Goal: Information Seeking & Learning: Learn about a topic

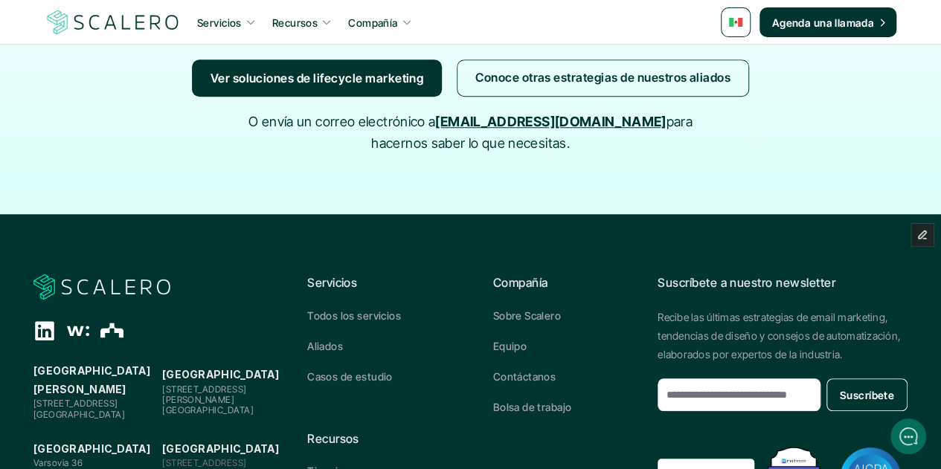
scroll to position [3440, 0]
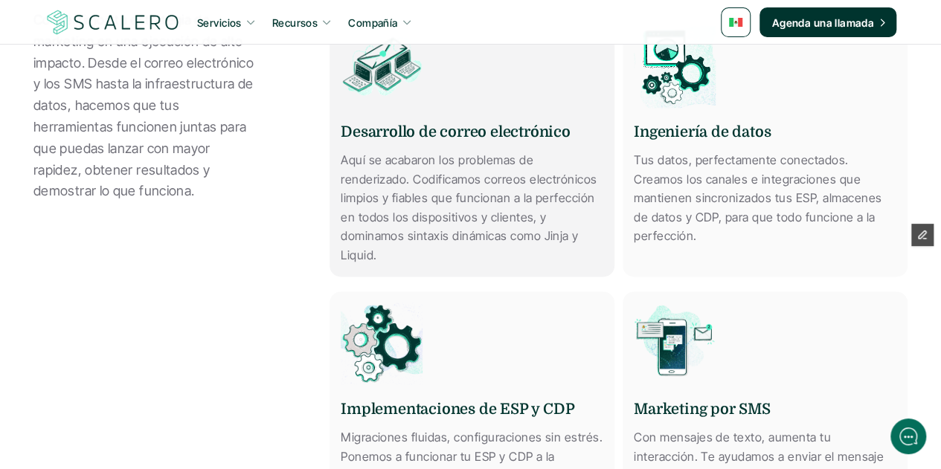
scroll to position [1106, 0]
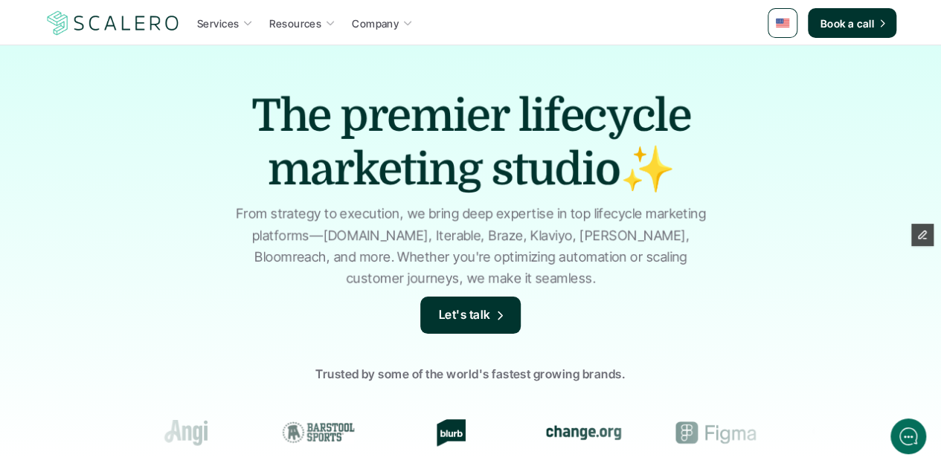
click at [791, 25] on link at bounding box center [782, 23] width 30 height 30
click at [785, 57] on img at bounding box center [783, 60] width 12 height 8
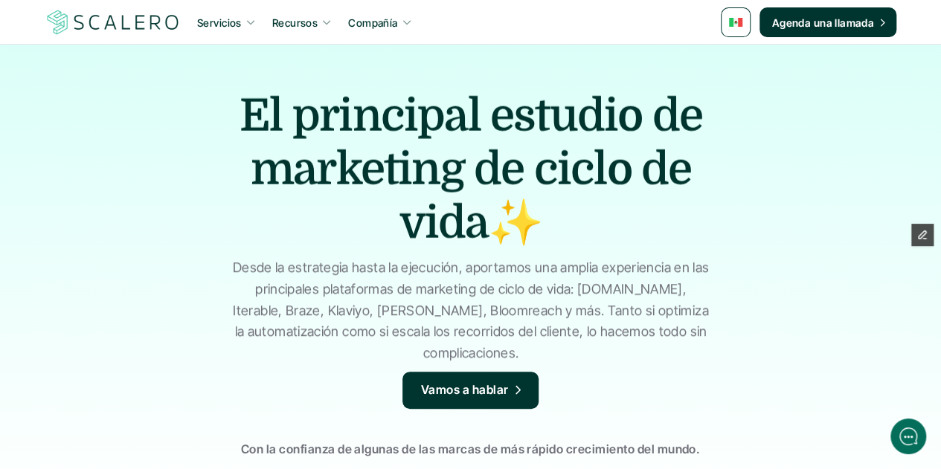
scroll to position [297, 0]
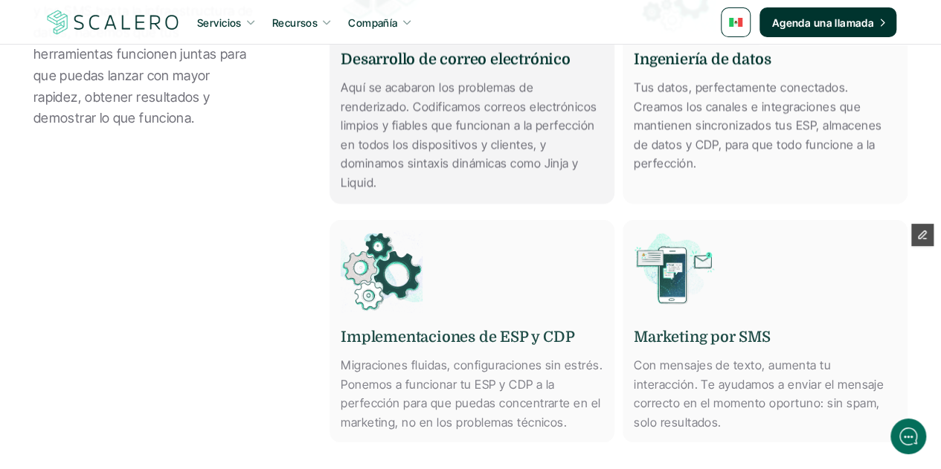
scroll to position [1190, 0]
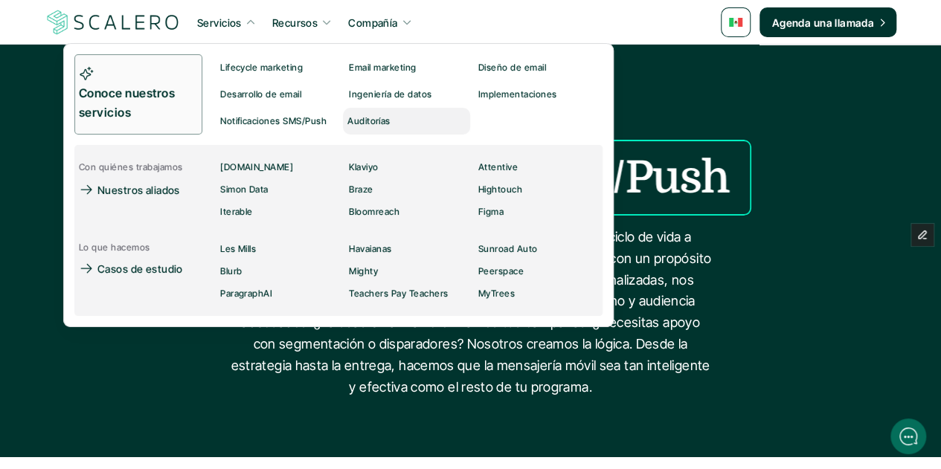
click at [375, 123] on p "Auditorías" at bounding box center [368, 121] width 43 height 10
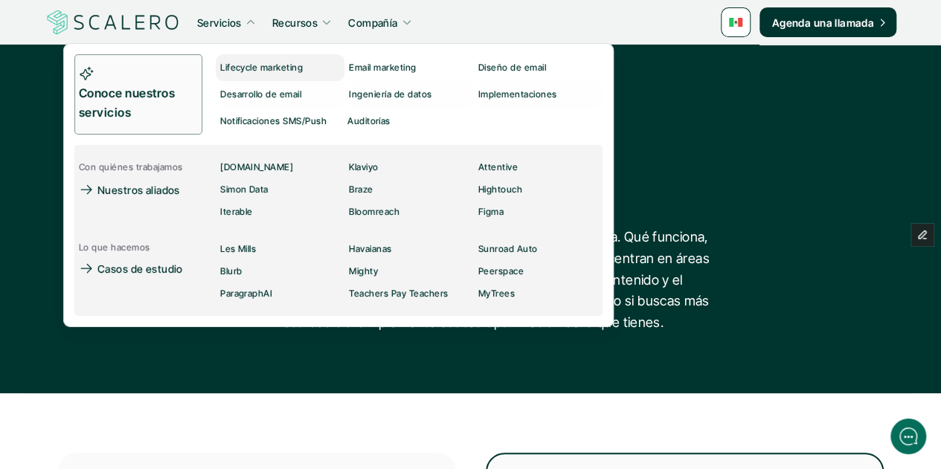
click at [257, 59] on div "Lifecycle marketing" at bounding box center [265, 68] width 91 height 18
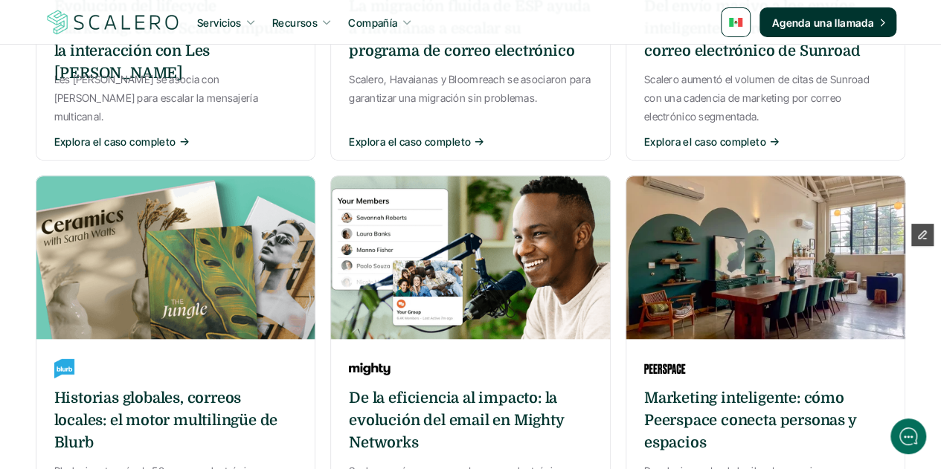
scroll to position [595, 0]
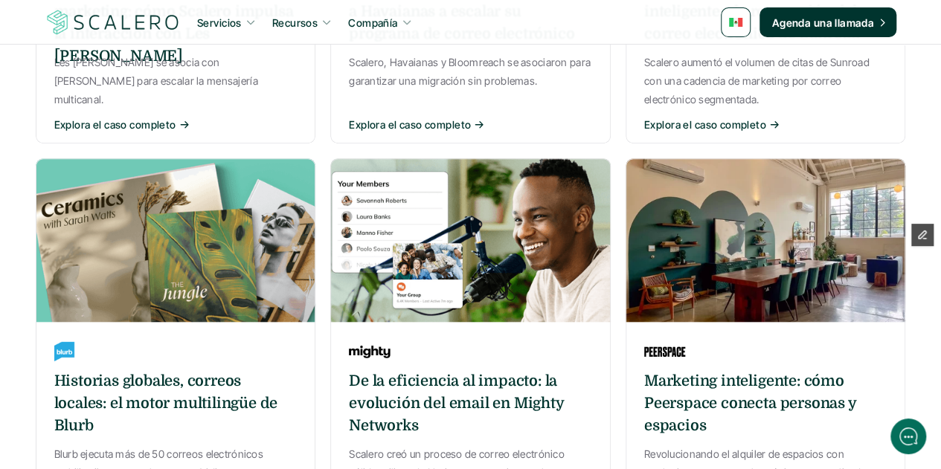
drag, startPoint x: 202, startPoint y: 222, endPoint x: 184, endPoint y: 306, distance: 85.9
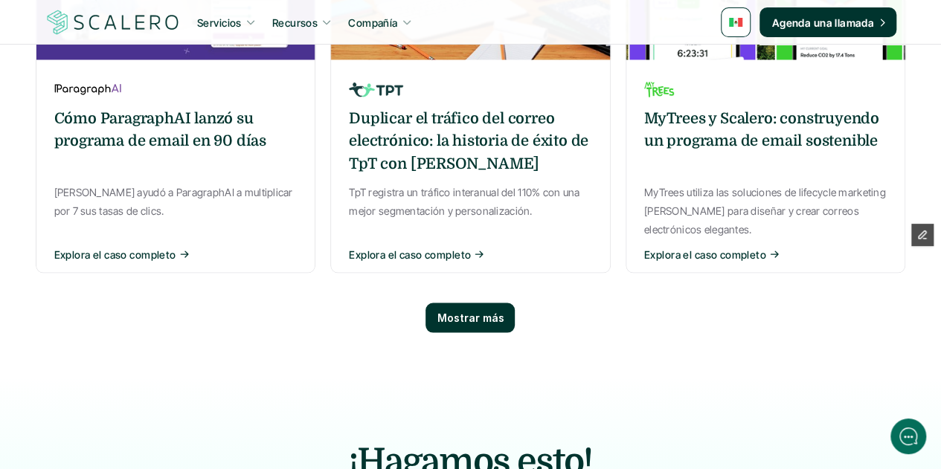
scroll to position [1338, 0]
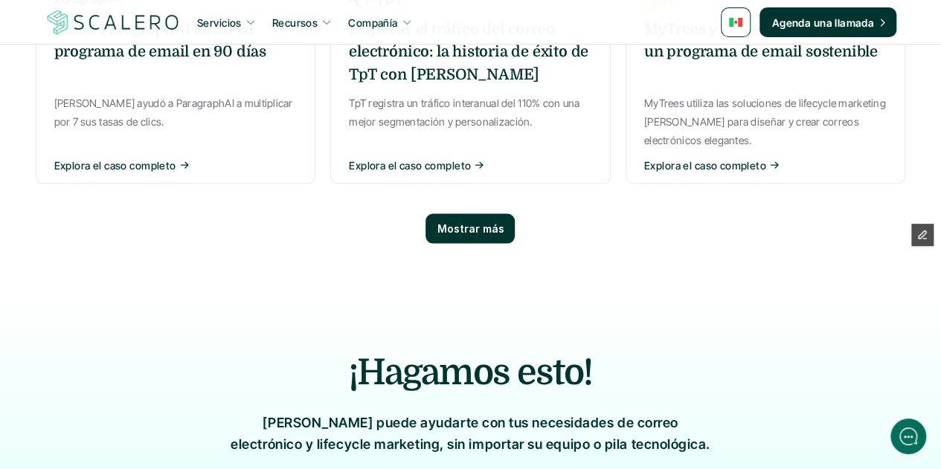
click at [458, 213] on div "Mostrar más" at bounding box center [469, 228] width 89 height 30
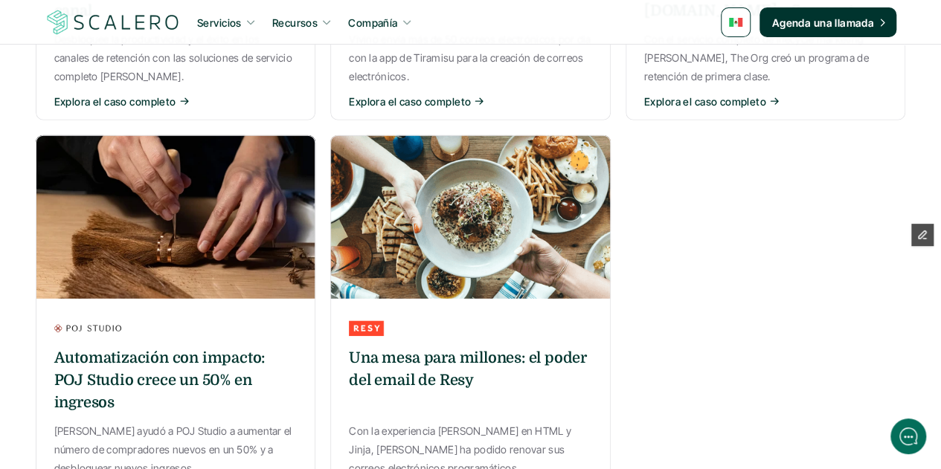
scroll to position [1859, 0]
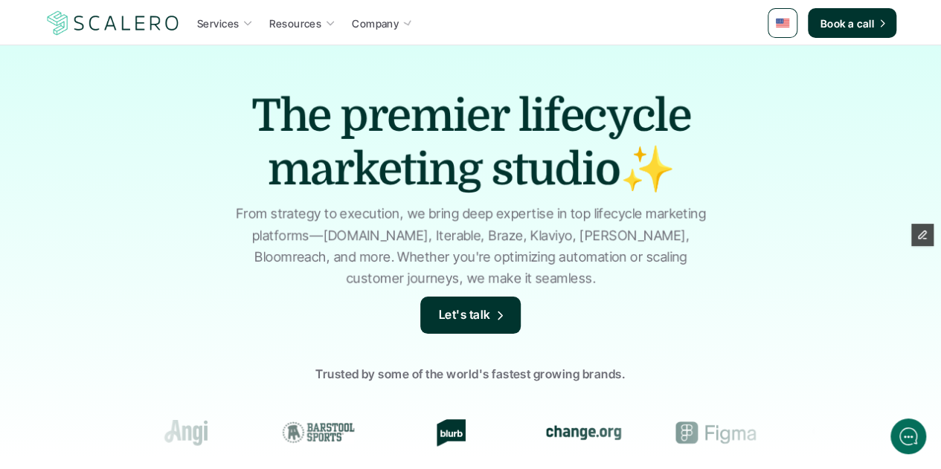
click at [782, 25] on img at bounding box center [781, 23] width 13 height 9
click at [778, 57] on img at bounding box center [783, 59] width 13 height 8
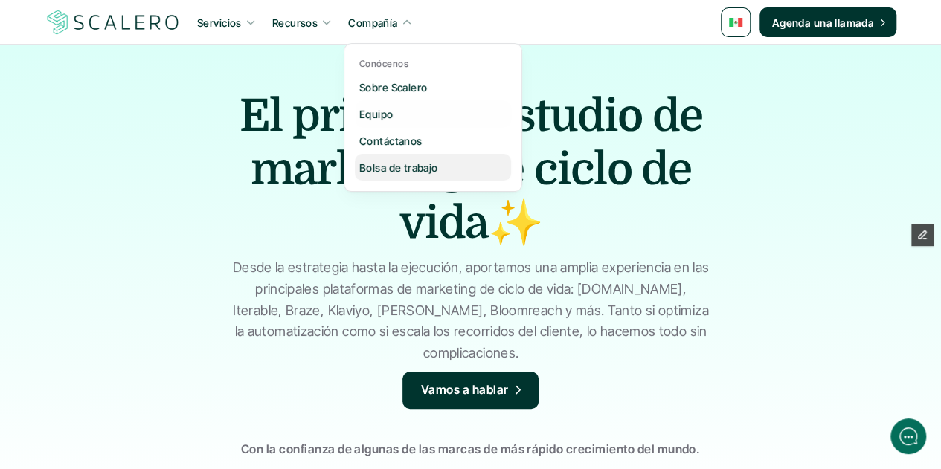
click at [409, 172] on p "Bolsa de trabajo" at bounding box center [398, 168] width 79 height 16
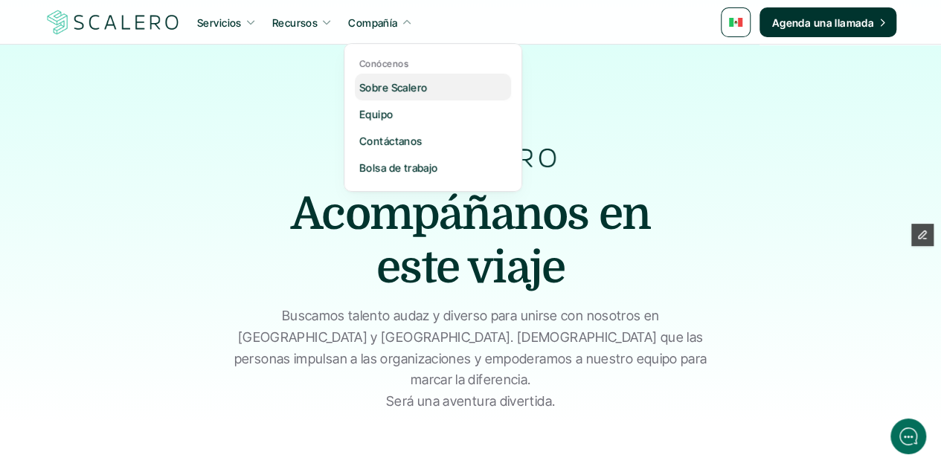
click at [396, 95] on div "Sobre Scalero" at bounding box center [397, 87] width 77 height 18
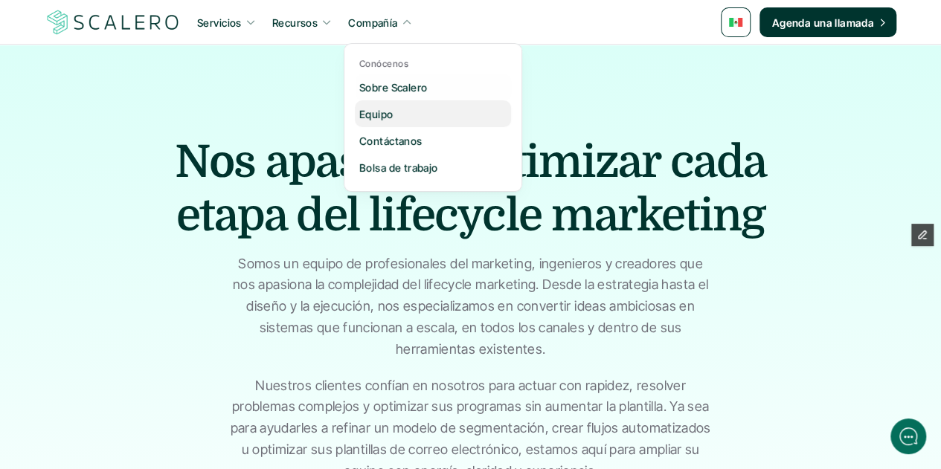
click at [378, 113] on p "Equipo" at bounding box center [376, 114] width 34 height 16
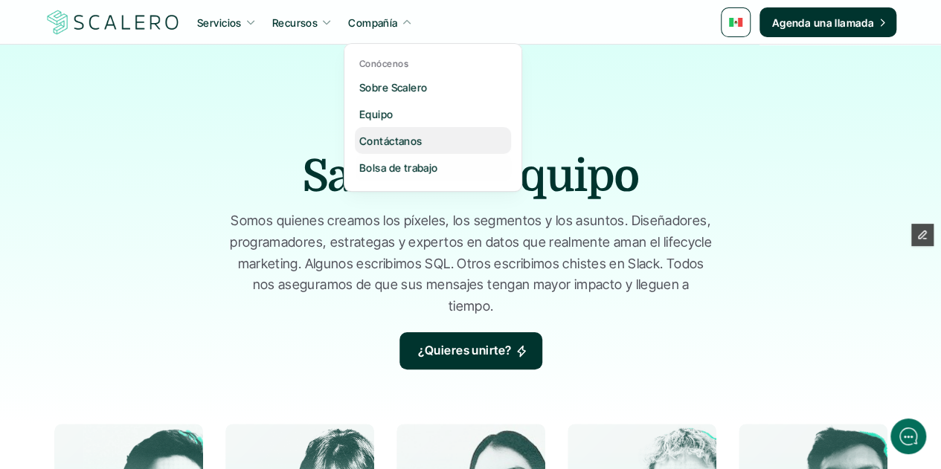
click at [393, 144] on p "Contáctanos" at bounding box center [390, 141] width 63 height 16
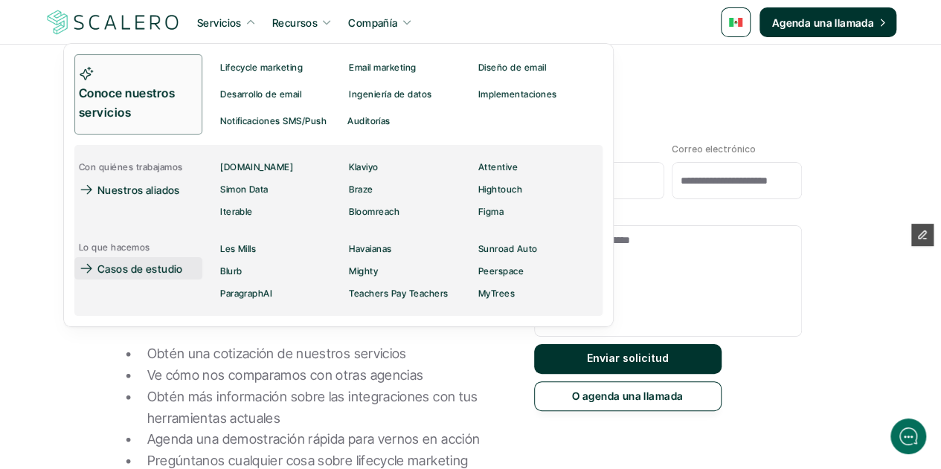
click at [157, 271] on p "Casos de estudio" at bounding box center [140, 269] width 86 height 16
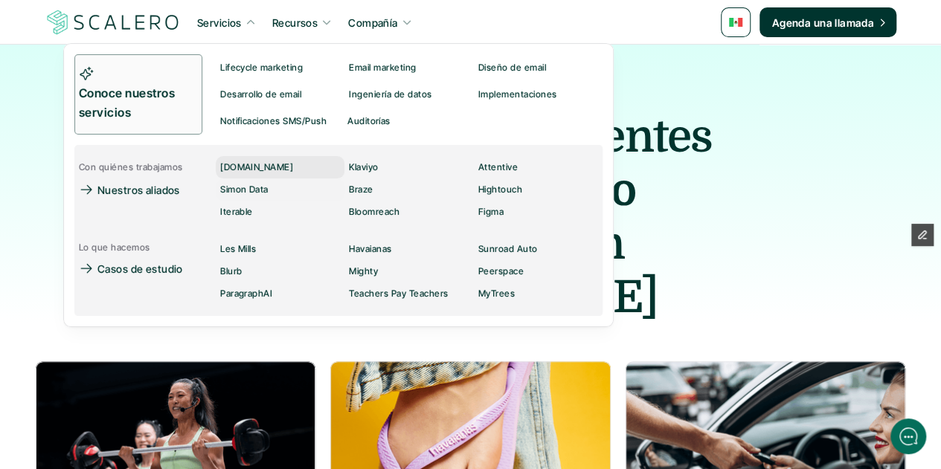
click at [239, 167] on p "[DOMAIN_NAME]" at bounding box center [256, 167] width 73 height 10
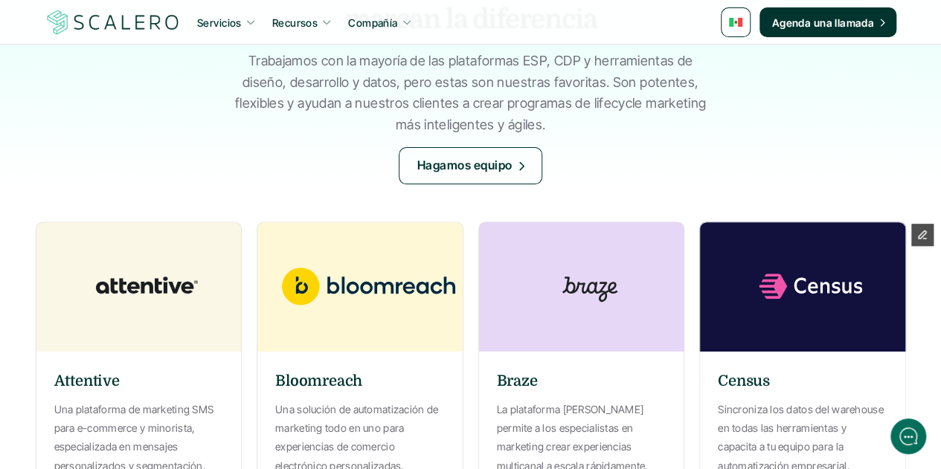
scroll to position [149, 0]
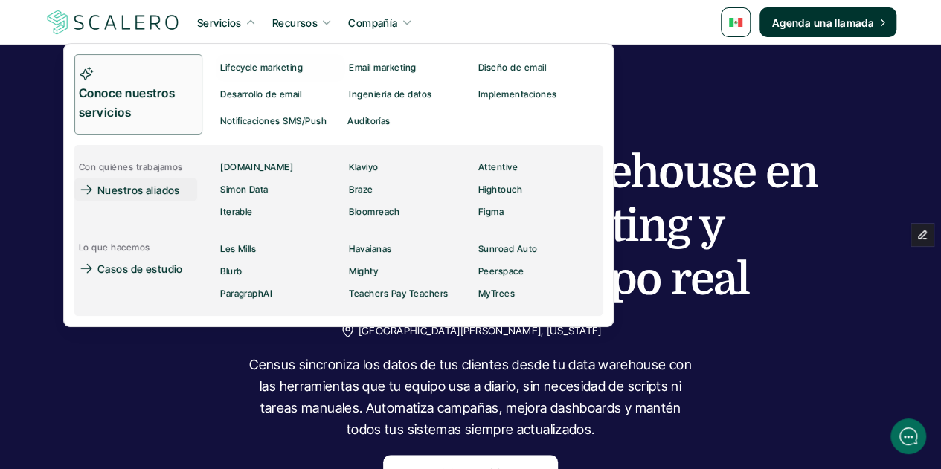
click at [165, 194] on p "Nuestros aliados" at bounding box center [138, 190] width 83 height 16
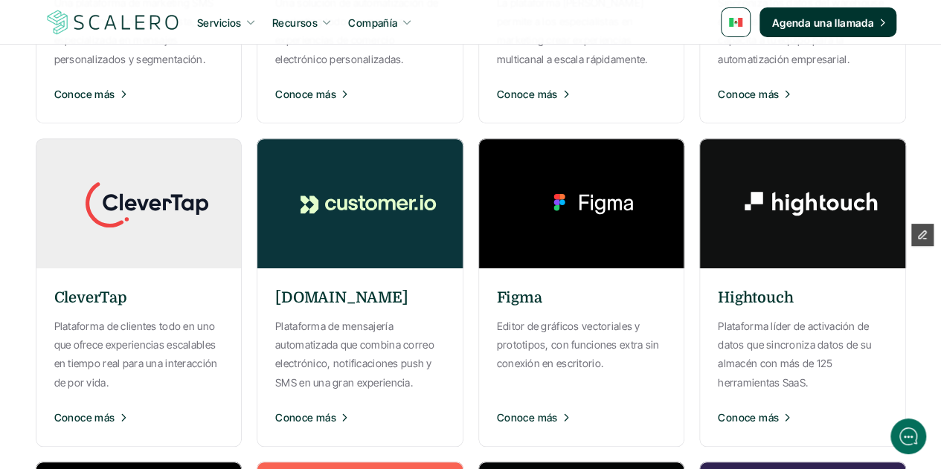
scroll to position [595, 0]
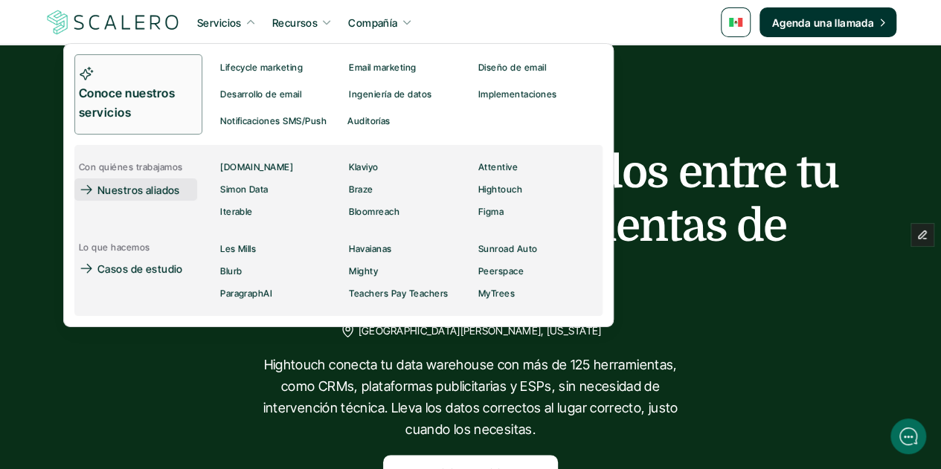
click at [144, 190] on p "Nuestros aliados" at bounding box center [138, 190] width 83 height 16
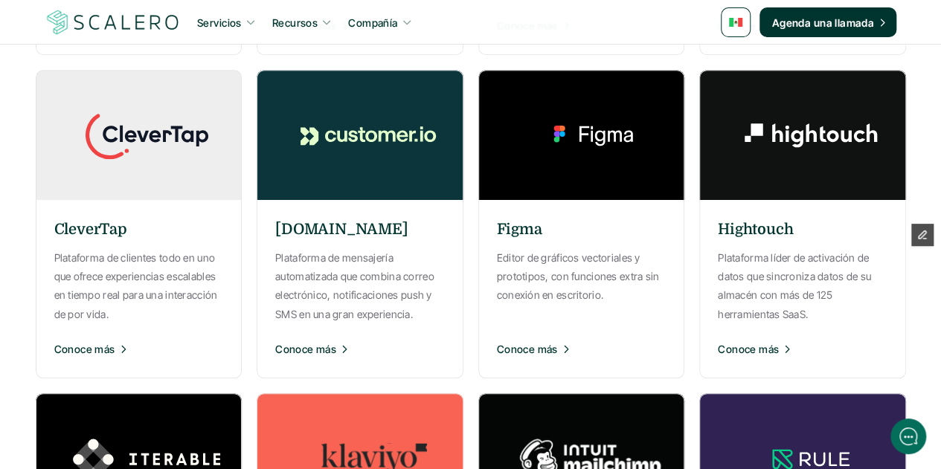
scroll to position [372, 0]
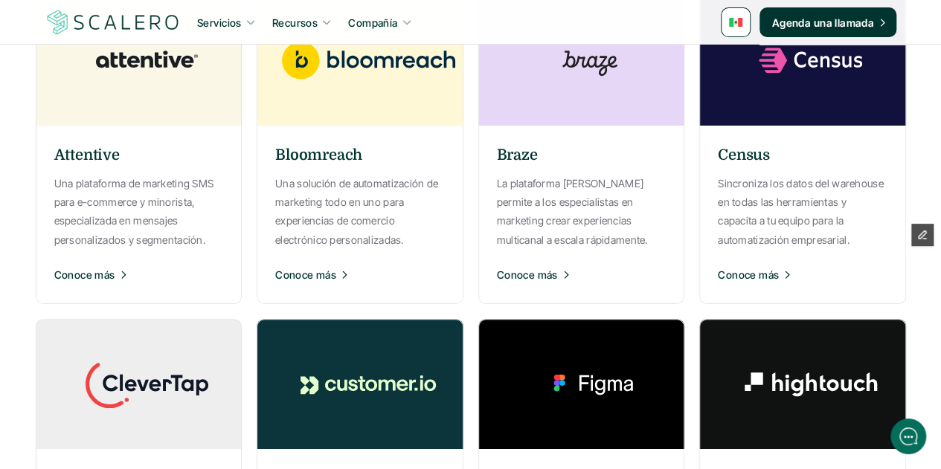
click at [381, 362] on img at bounding box center [368, 384] width 223 height 130
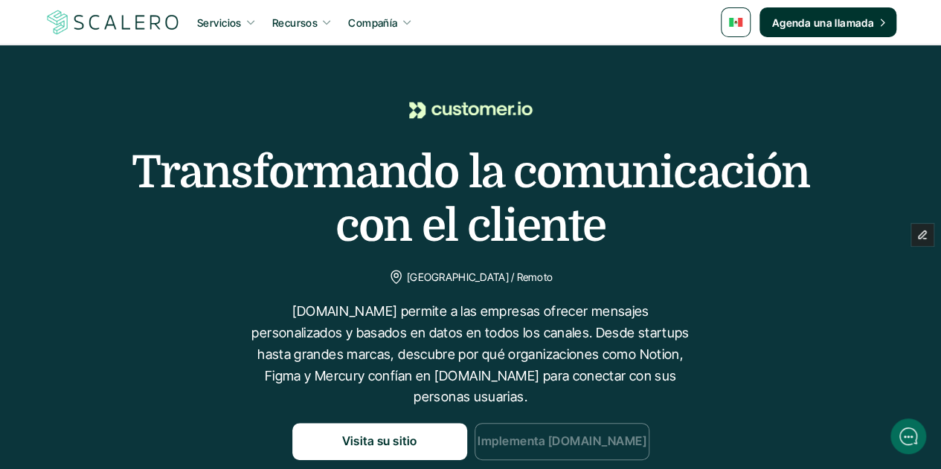
click at [575, 432] on p "Implementa Customer.io" at bounding box center [561, 441] width 169 height 19
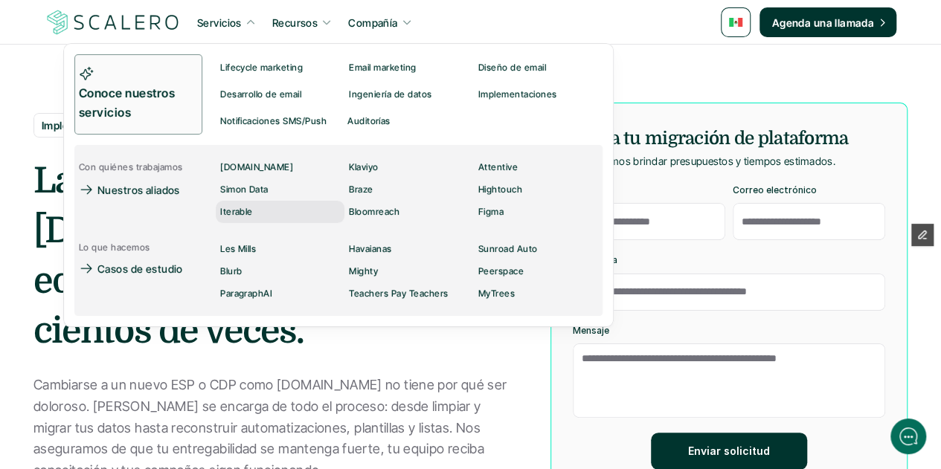
click at [271, 216] on link "Iterable" at bounding box center [280, 212] width 129 height 22
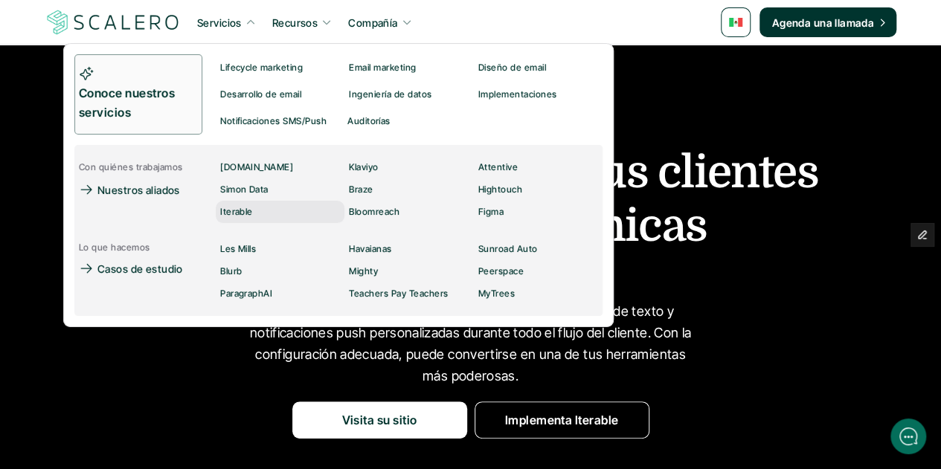
click at [251, 212] on p "Iterable" at bounding box center [236, 212] width 33 height 10
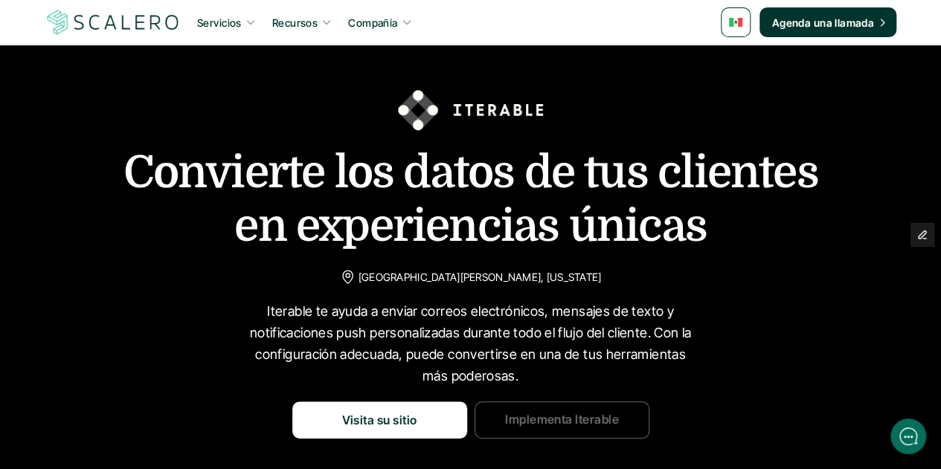
click at [568, 410] on link "Implementa Iterable" at bounding box center [561, 419] width 175 height 37
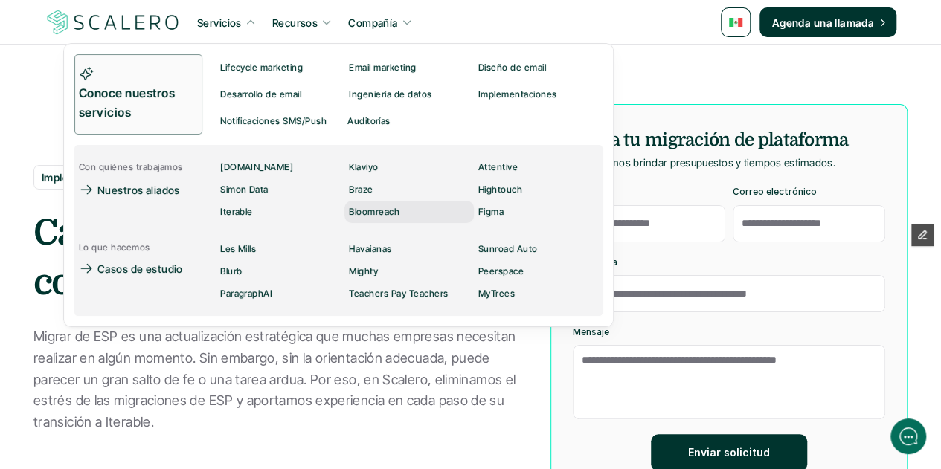
click at [379, 210] on p "Bloomreach" at bounding box center [374, 212] width 51 height 10
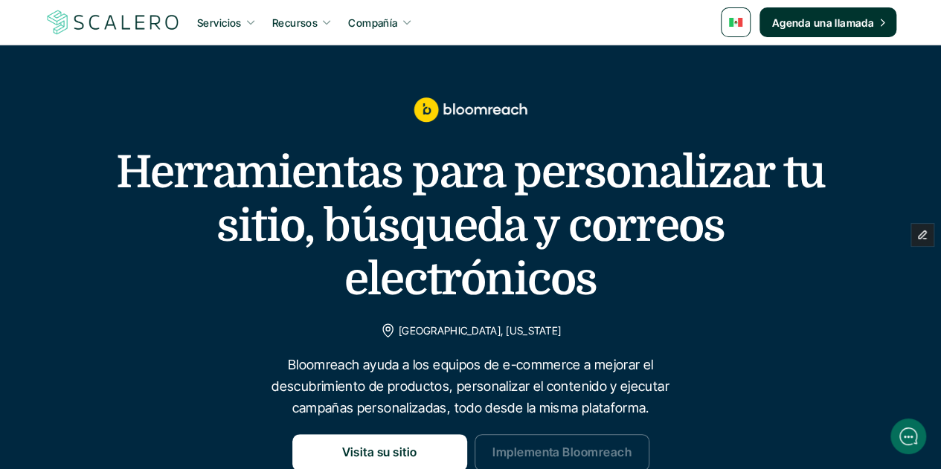
click at [578, 447] on p "Implementa Bloomreach" at bounding box center [560, 452] width 139 height 19
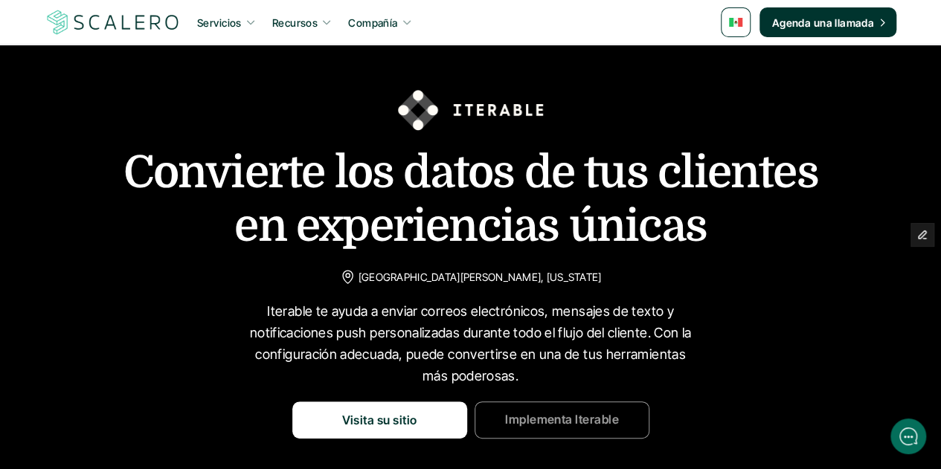
click at [590, 419] on p "Implementa Iterable" at bounding box center [561, 420] width 114 height 19
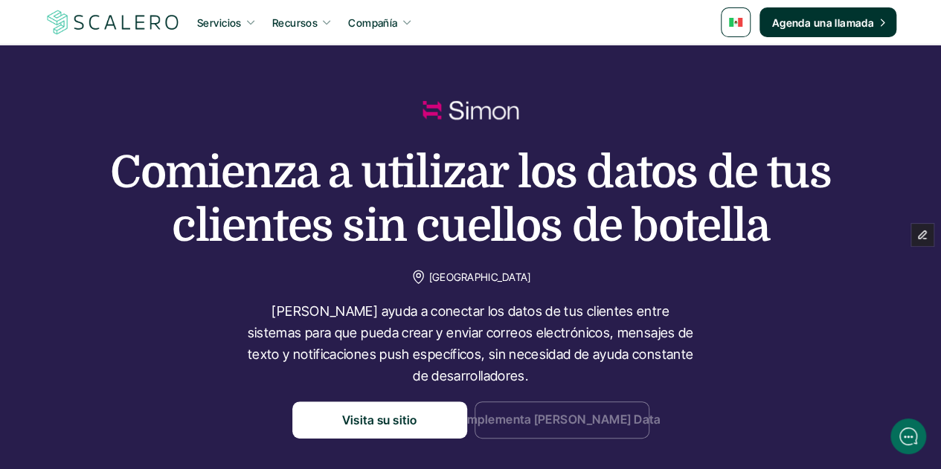
click at [543, 413] on p "Implementa Simon Data" at bounding box center [561, 420] width 197 height 19
click at [565, 407] on link "Implementa Simon Data" at bounding box center [561, 419] width 175 height 37
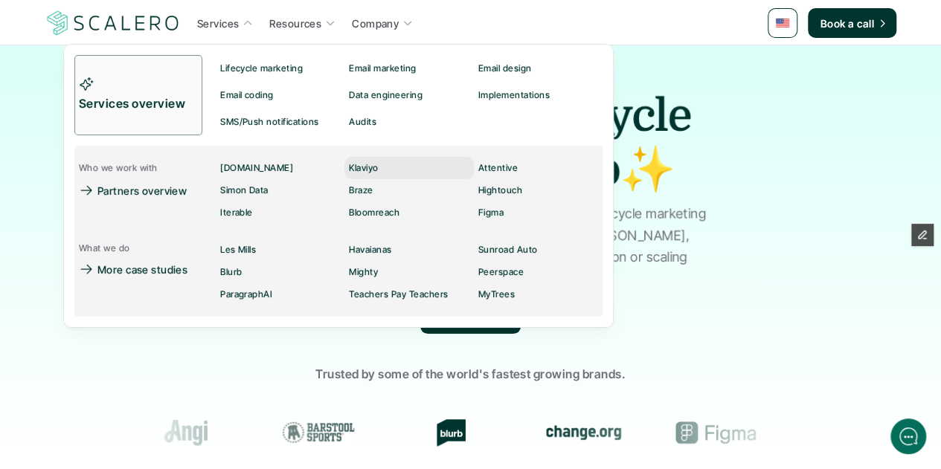
click at [407, 163] on link "Klaviyo" at bounding box center [408, 168] width 129 height 22
